Goal: Transaction & Acquisition: Purchase product/service

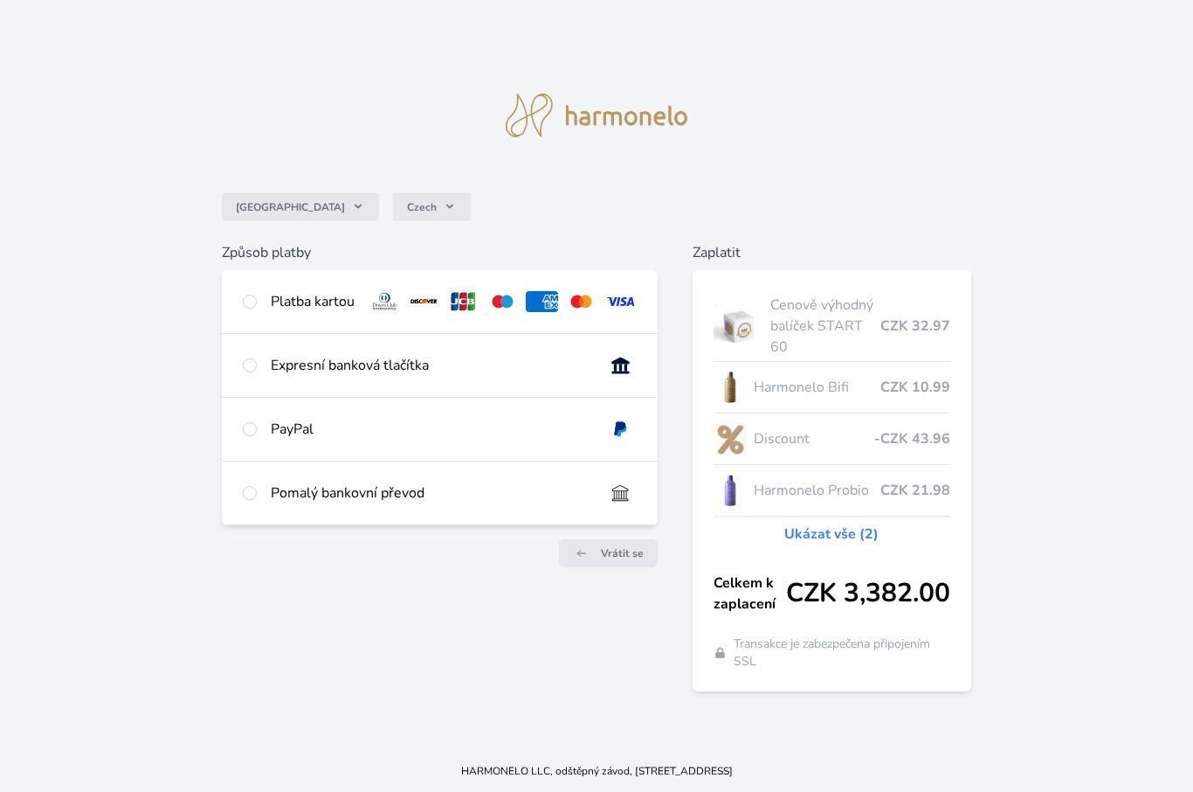
click at [257, 308] on input "radio" at bounding box center [250, 301] width 14 height 14
radio input "true"
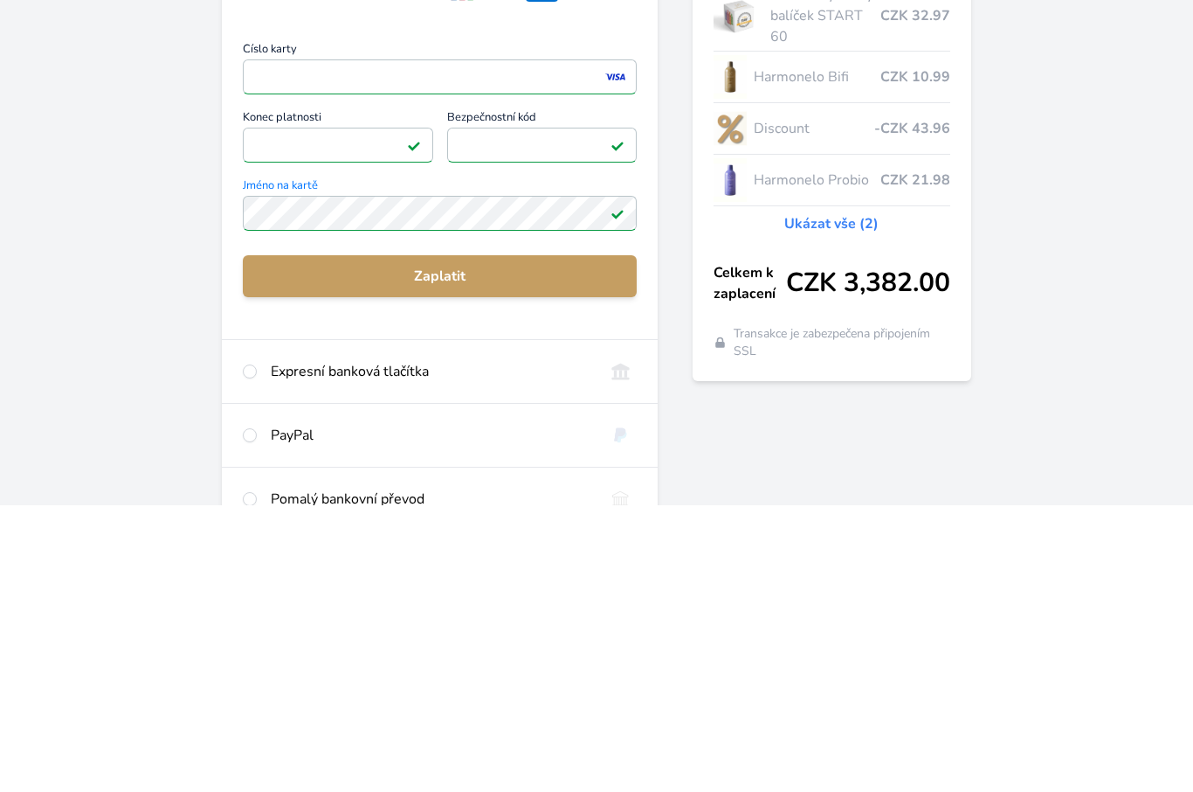
click at [460, 552] on span "Zaplatit" at bounding box center [439, 562] width 365 height 21
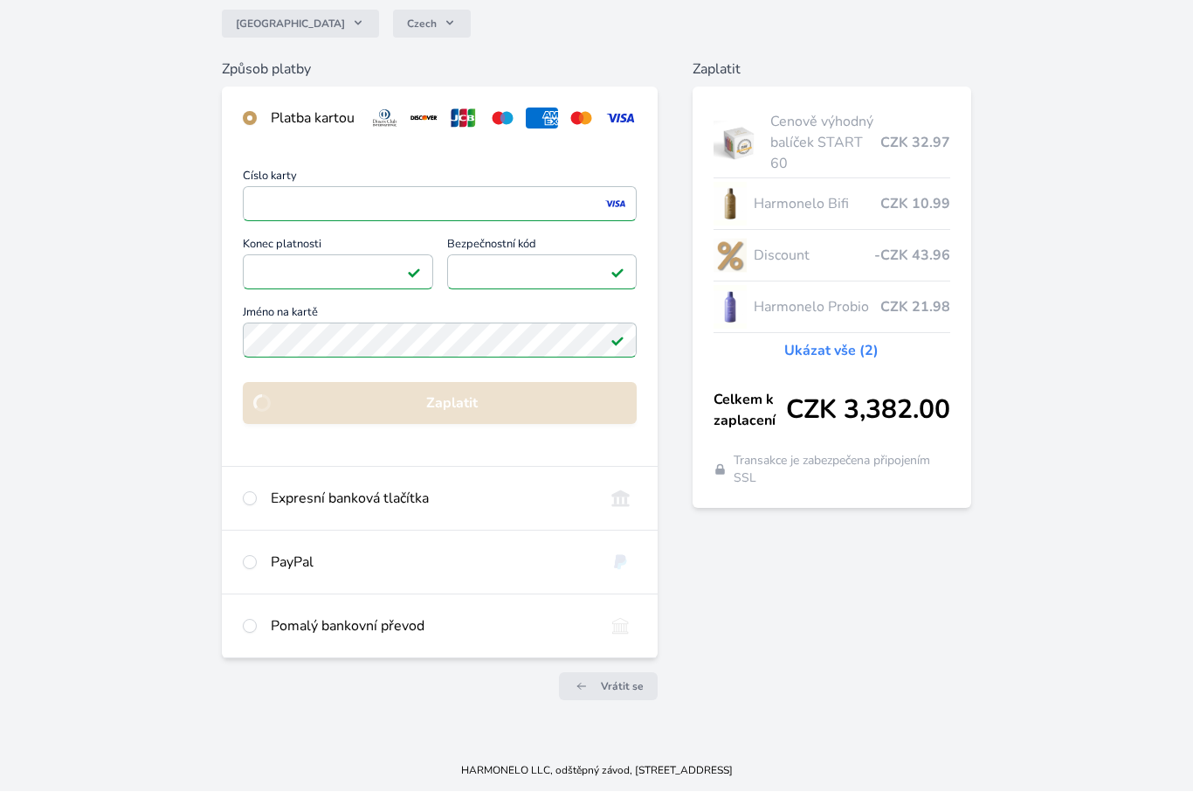
scroll to position [60, 0]
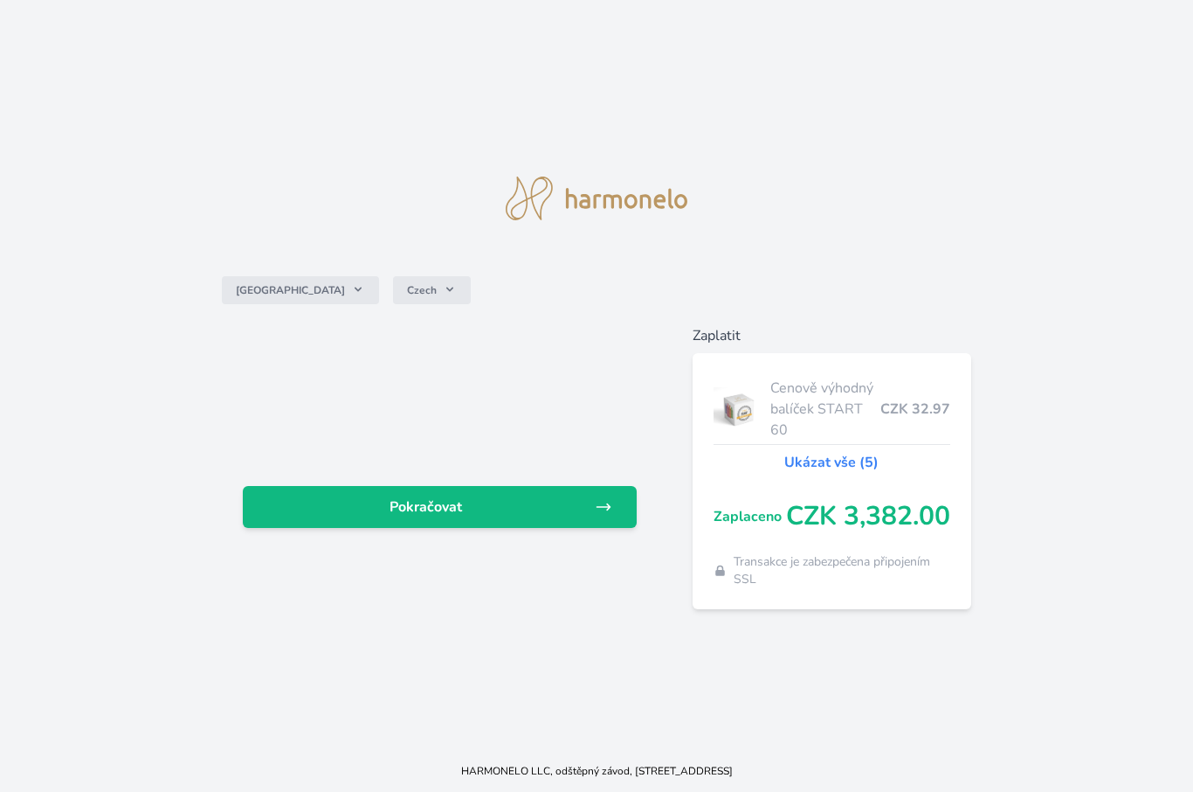
click at [1088, 717] on div "Česko Czech Pokračovat Zaplatit Cenově výhodný balíček START 60 CZK 32.97 Ukáza…" at bounding box center [596, 375] width 1193 height 750
click at [1083, 682] on div "Česko Czech Pokračovat Zaplatit Cenově výhodný balíček START 60 CZK 32.97 Ukáza…" at bounding box center [596, 375] width 1193 height 750
click at [1137, 710] on div "Česko Czech Pokračovat Zaplatit Cenově výhodný balíček START 60 CZK 32.97 Ukáza…" at bounding box center [596, 375] width 1193 height 750
click at [8, 1] on div "Česko Czech Pokračovat Zaplatit Cenově výhodný balíček START 60 CZK 32.97 Ukáza…" at bounding box center [596, 375] width 1193 height 750
click at [861, 2] on div "Česko Czech Pokračovat Zaplatit Cenově výhodný balíček START 60 CZK 32.97 Ukáza…" at bounding box center [596, 375] width 1193 height 750
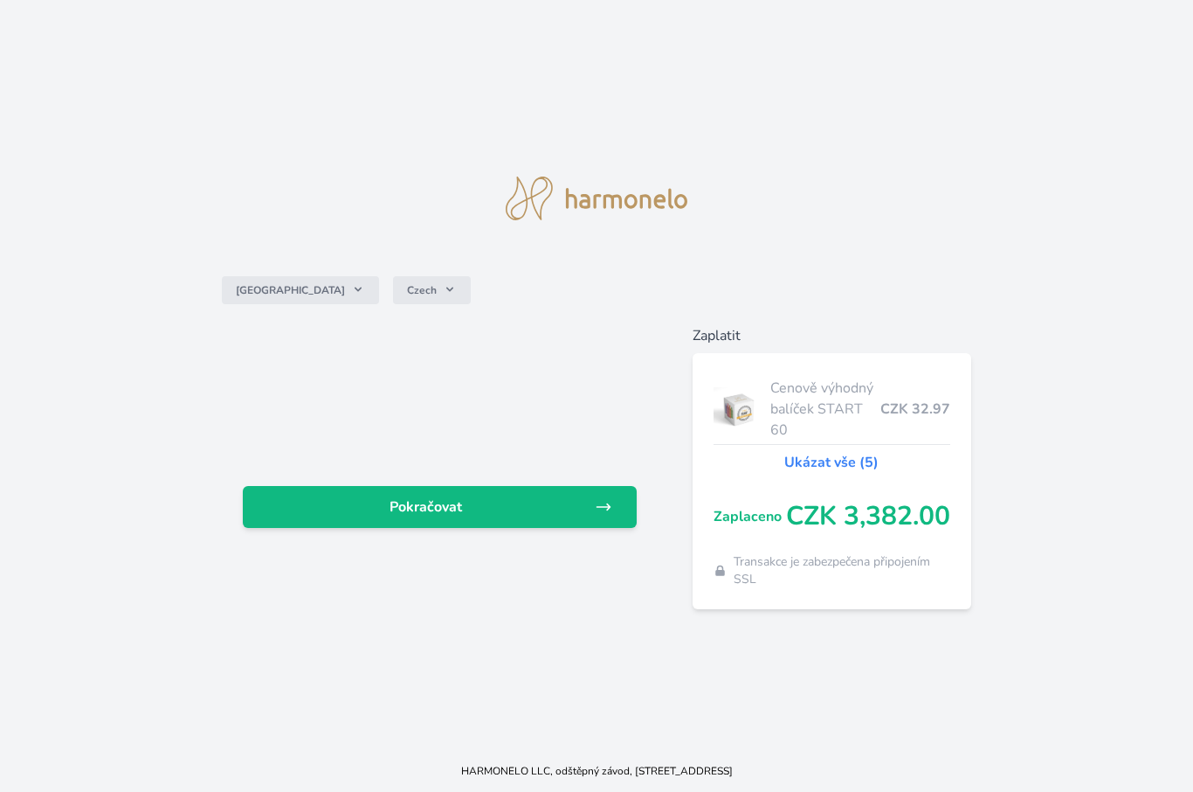
click at [28, 3] on div "Česko Czech Pokračovat Zaplatit Cenově výhodný balíček START 60 CZK 32.97 Ukáza…" at bounding box center [596, 375] width 1193 height 750
